Goal: Check status

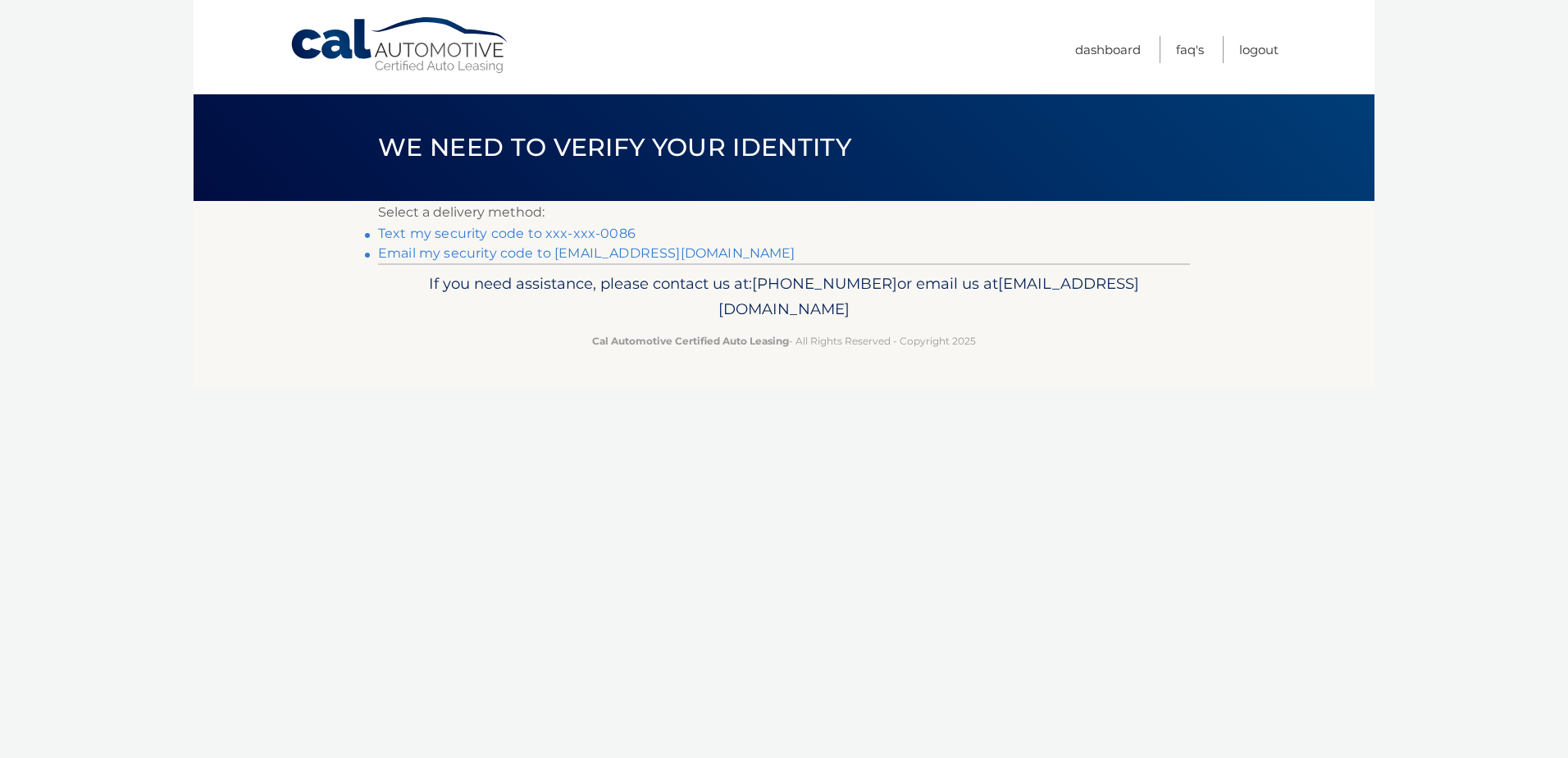
click at [507, 228] on link "Text my security code to xxx-xxx-0086" at bounding box center [507, 233] width 258 height 16
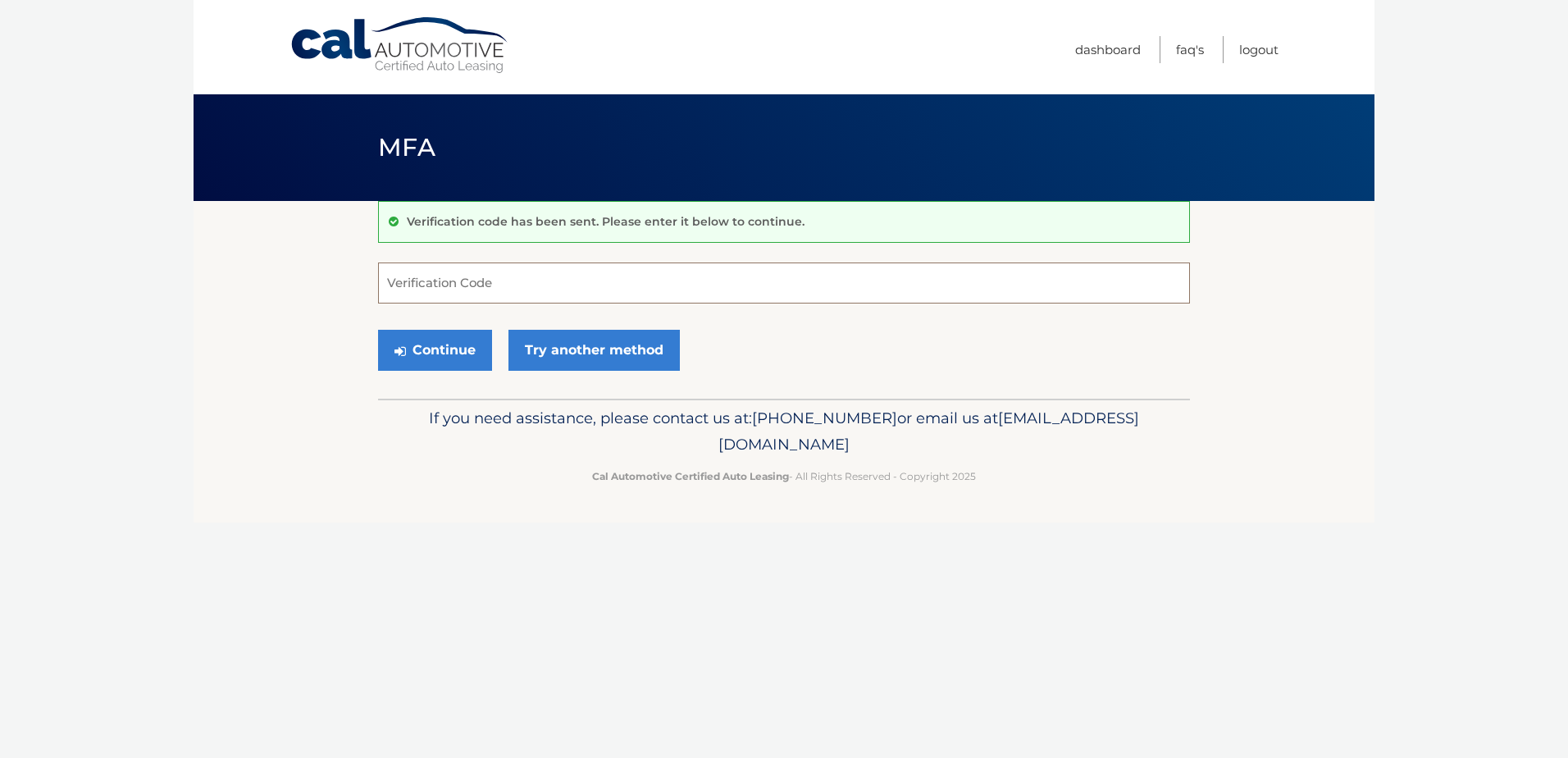
click at [544, 285] on input "Verification Code" at bounding box center [784, 282] width 812 height 41
type input "717175"
click at [469, 345] on button "Continue" at bounding box center [435, 350] width 114 height 41
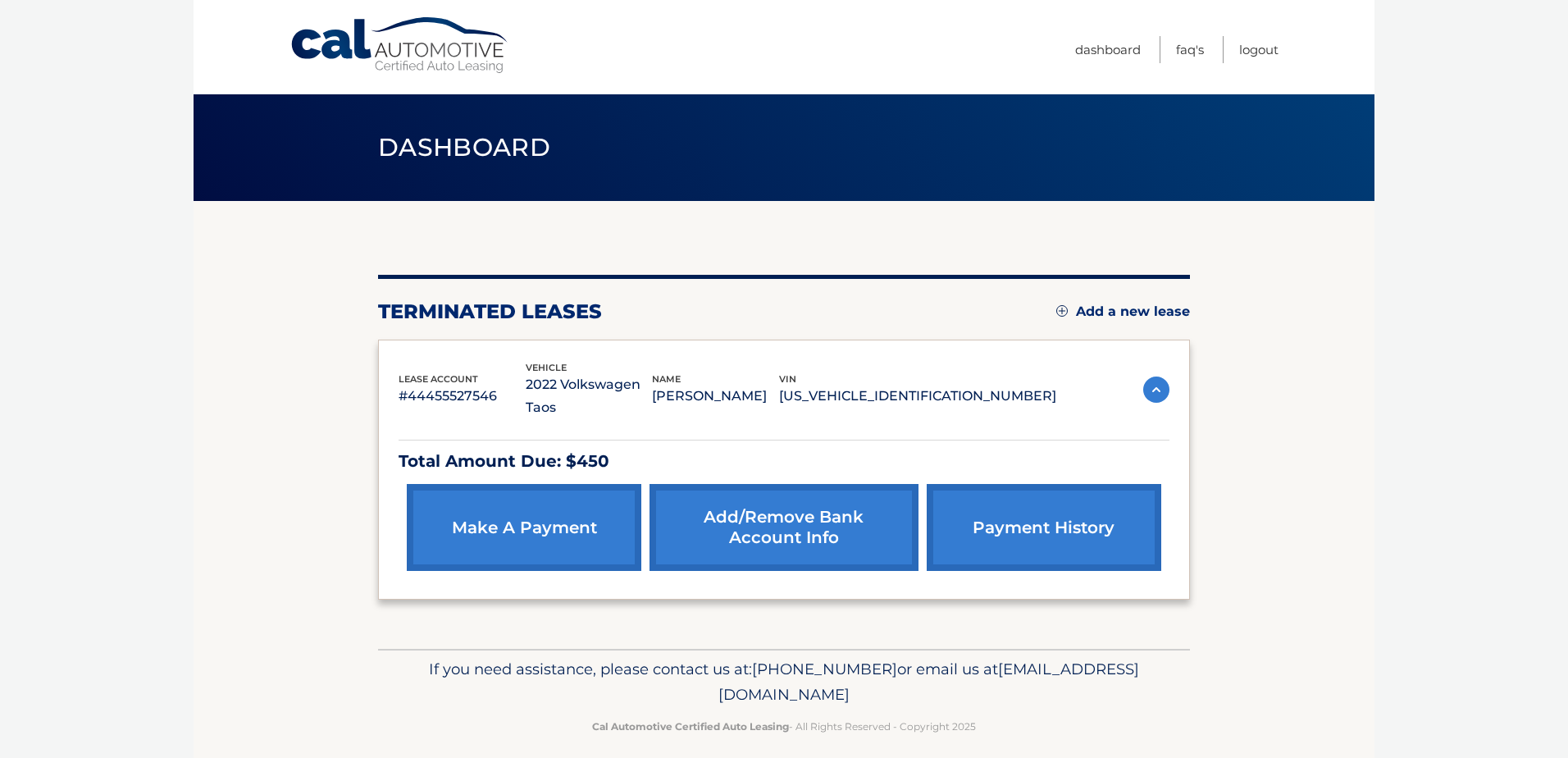
click at [1015, 498] on link "payment history" at bounding box center [1044, 527] width 235 height 87
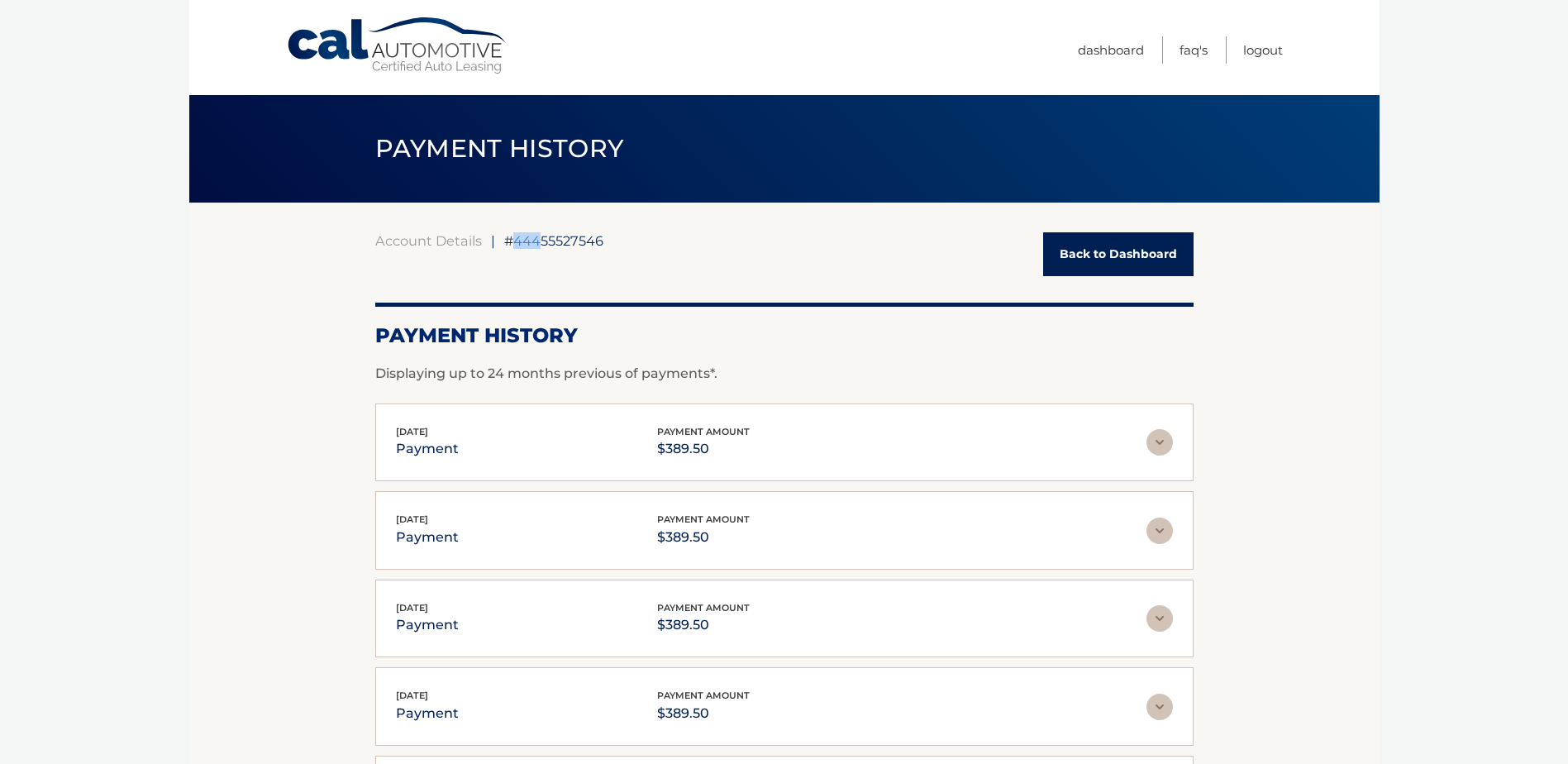
drag, startPoint x: 514, startPoint y: 242, endPoint x: 538, endPoint y: 243, distance: 24.0
click at [538, 243] on span "#44455527546" at bounding box center [554, 241] width 99 height 17
drag, startPoint x: 538, startPoint y: 243, endPoint x: 536, endPoint y: 277, distance: 34.1
click at [536, 277] on div "Account Details | #44455527546 Back to Dashboard Payment History Displaying up …" at bounding box center [784, 580] width 819 height 695
